Goal: Task Accomplishment & Management: Manage account settings

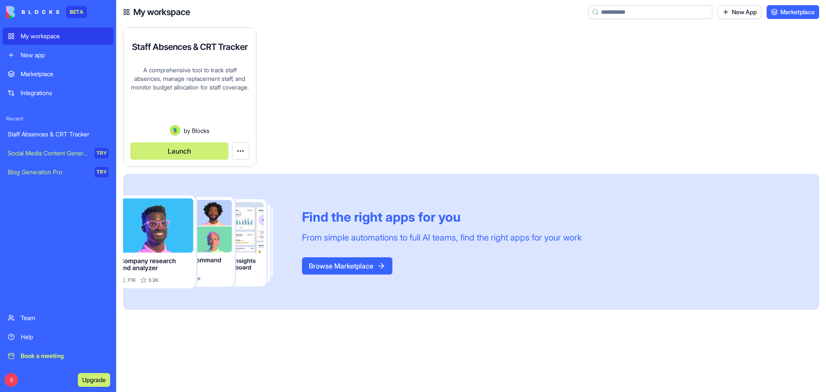
click at [173, 146] on button "Launch" at bounding box center [179, 150] width 98 height 17
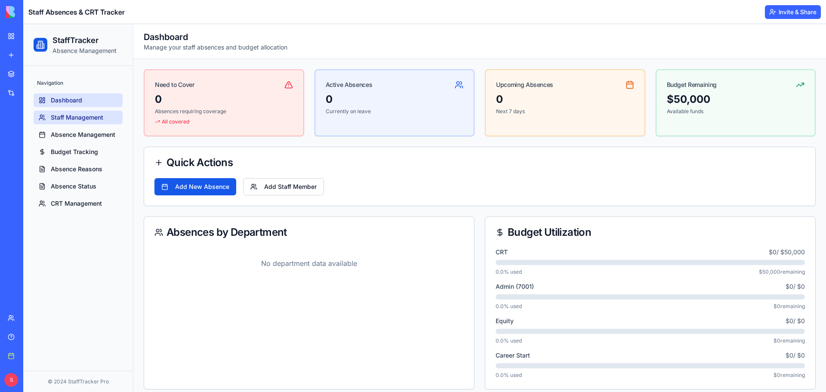
click at [70, 118] on span "Staff Management" at bounding box center [77, 117] width 52 height 9
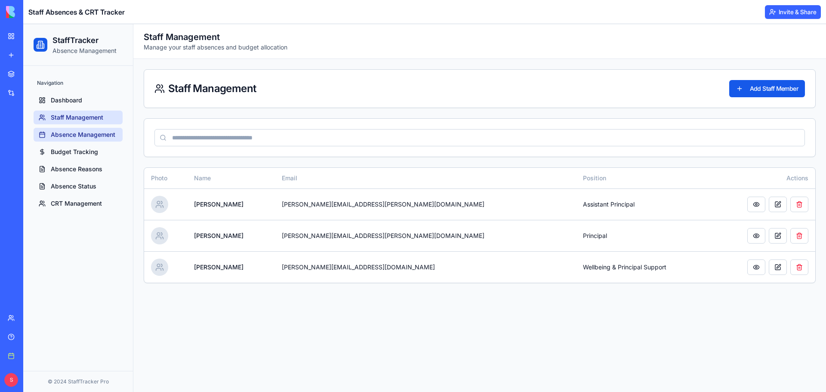
click at [104, 135] on span "Absence Management" at bounding box center [83, 134] width 65 height 9
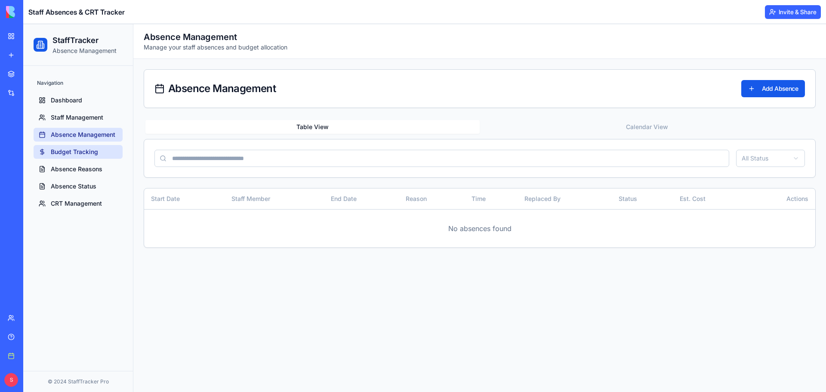
click at [84, 151] on span "Budget Tracking" at bounding box center [74, 152] width 47 height 9
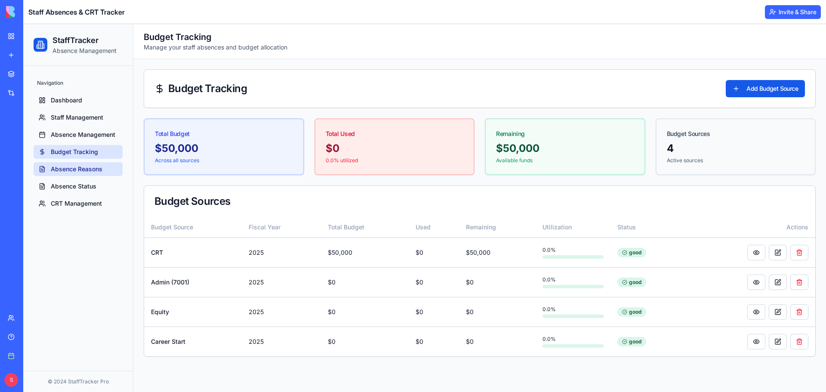
click at [92, 169] on span "Absence Reasons" at bounding box center [77, 169] width 52 height 9
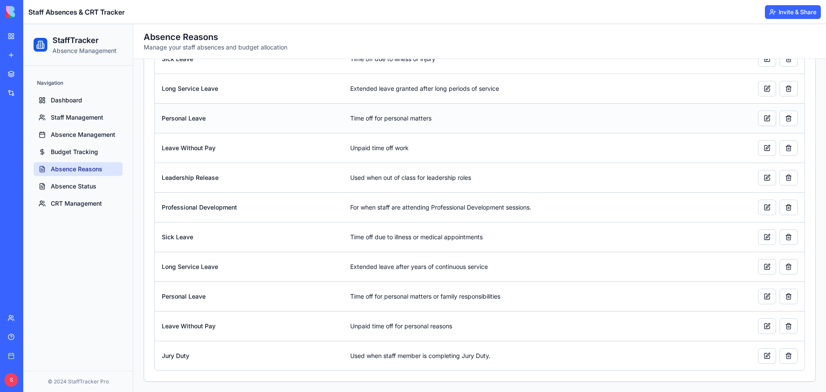
scroll to position [113, 0]
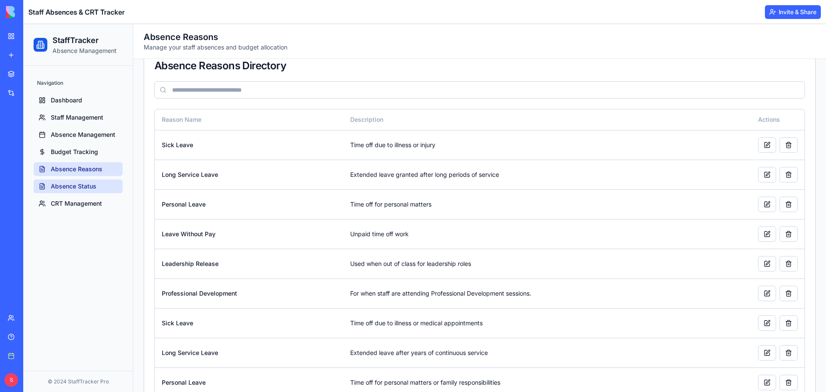
click at [76, 185] on span "Absence Status" at bounding box center [74, 186] width 46 height 9
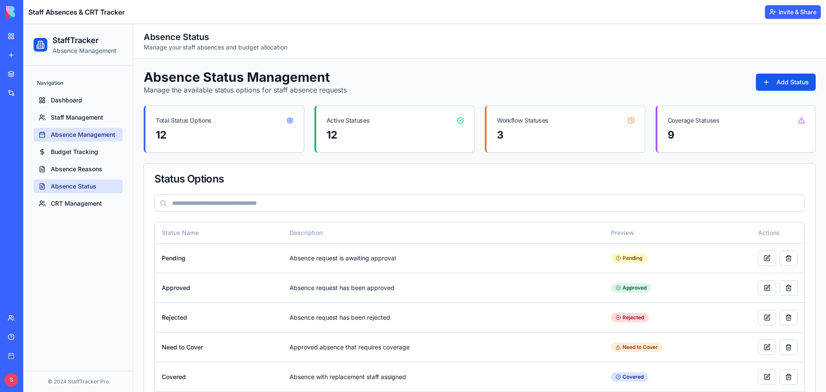
click at [86, 134] on span "Absence Management" at bounding box center [83, 134] width 65 height 9
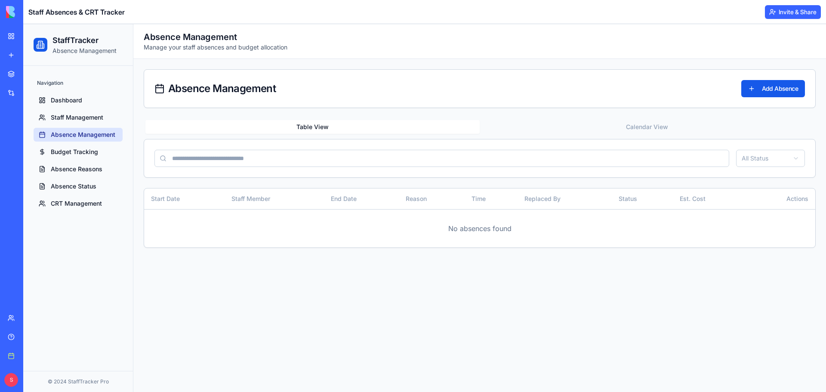
click at [785, 158] on html "StaffTracker Absence Management Navigation Dashboard Staff Management Absence M…" at bounding box center [424, 208] width 803 height 368
click at [714, 133] on html "StaffTracker Absence Management Navigation Dashboard Staff Management Absence M…" at bounding box center [424, 208] width 803 height 368
click at [802, 200] on th "Actions" at bounding box center [782, 198] width 68 height 21
click at [92, 203] on span "CRT Management" at bounding box center [76, 203] width 51 height 9
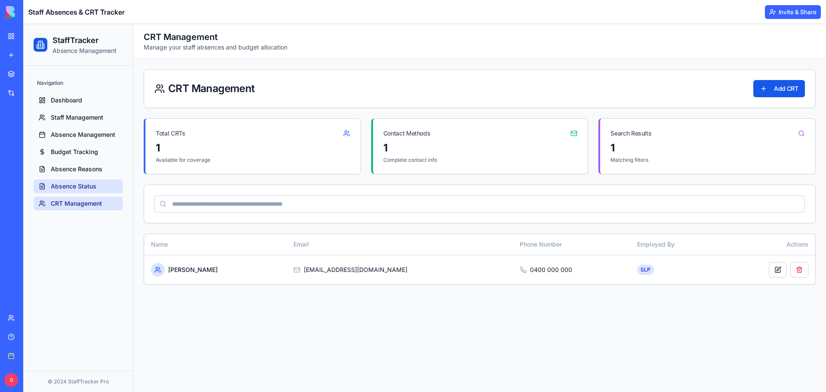
click at [92, 188] on span "Absence Status" at bounding box center [74, 186] width 46 height 9
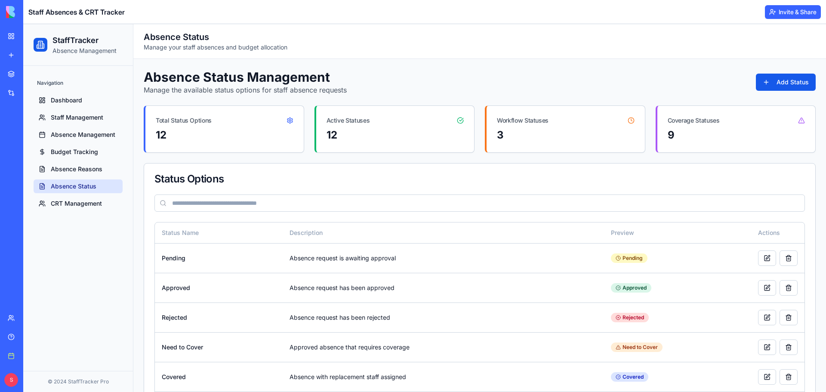
click at [81, 210] on div "Navigation Dashboard Staff Management Absence Management Budget Tracking Absenc…" at bounding box center [78, 143] width 96 height 141
click at [80, 206] on span "CRT Management" at bounding box center [76, 203] width 51 height 9
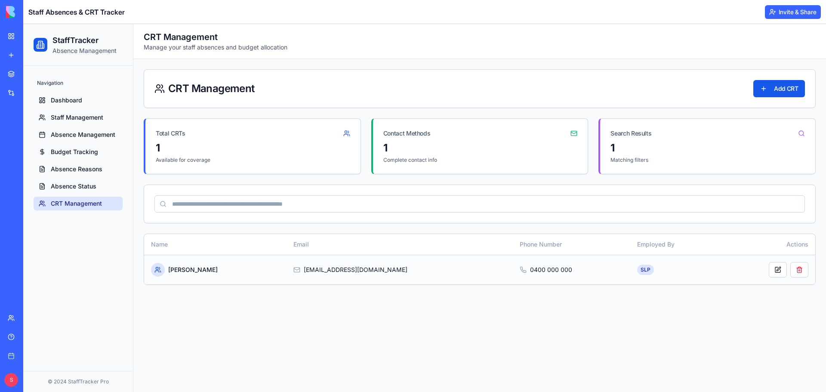
click at [202, 268] on div "[PERSON_NAME]" at bounding box center [215, 270] width 129 height 14
click at [774, 275] on button at bounding box center [778, 269] width 18 height 15
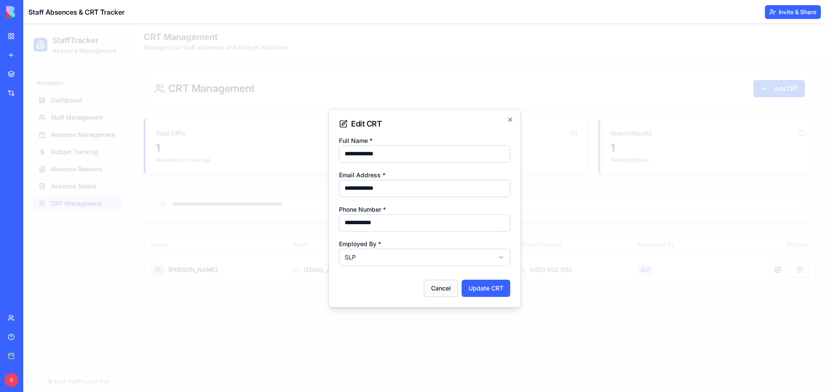
click at [447, 282] on button "Cancel" at bounding box center [441, 288] width 34 height 17
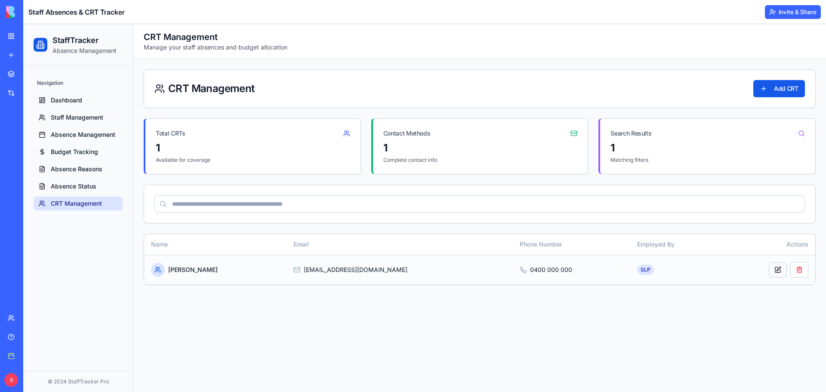
click at [780, 268] on button at bounding box center [778, 269] width 18 height 15
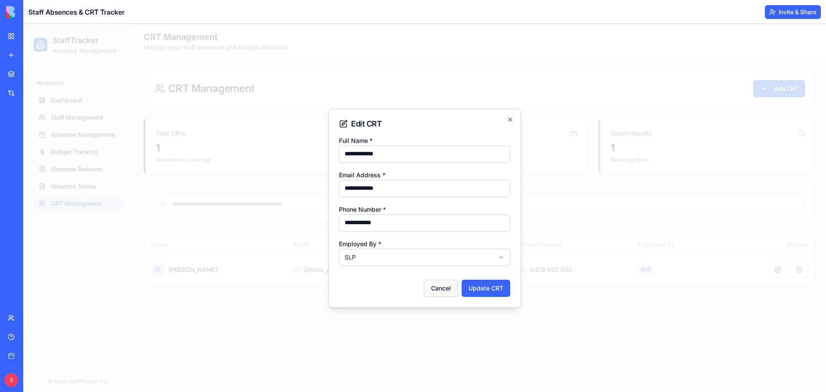
click at [436, 285] on button "Cancel" at bounding box center [441, 288] width 34 height 17
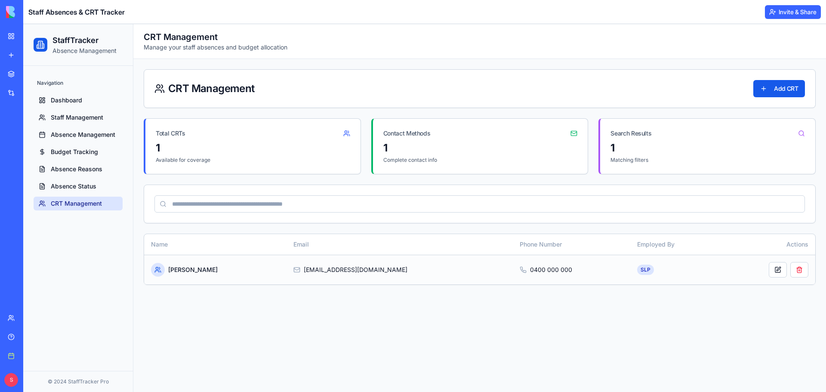
click at [155, 270] on icon at bounding box center [157, 269] width 7 height 7
click at [59, 101] on span "Dashboard" at bounding box center [66, 100] width 31 height 9
